Goal: Navigation & Orientation: Find specific page/section

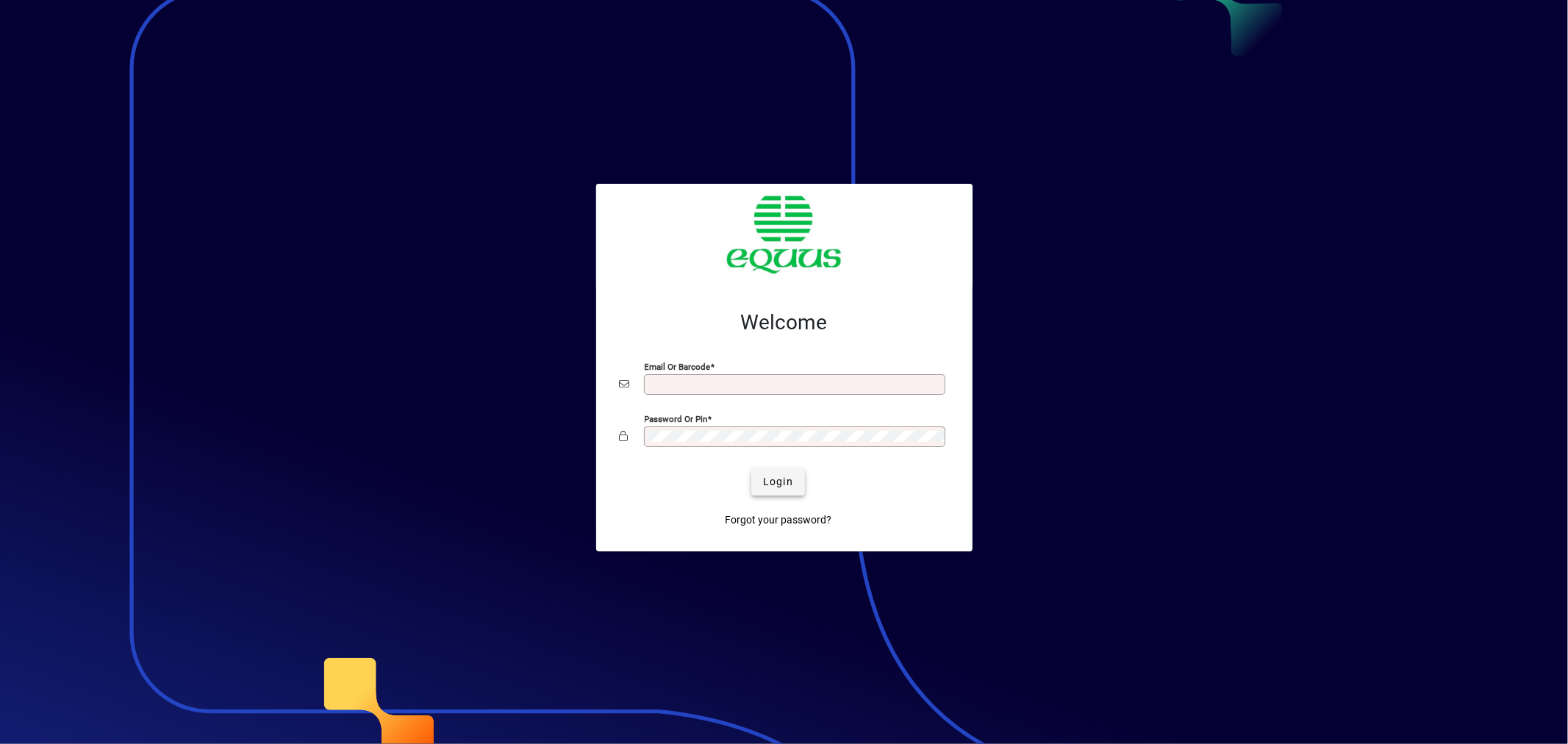
type input "**********"
click at [793, 484] on span "Login" at bounding box center [778, 481] width 30 height 15
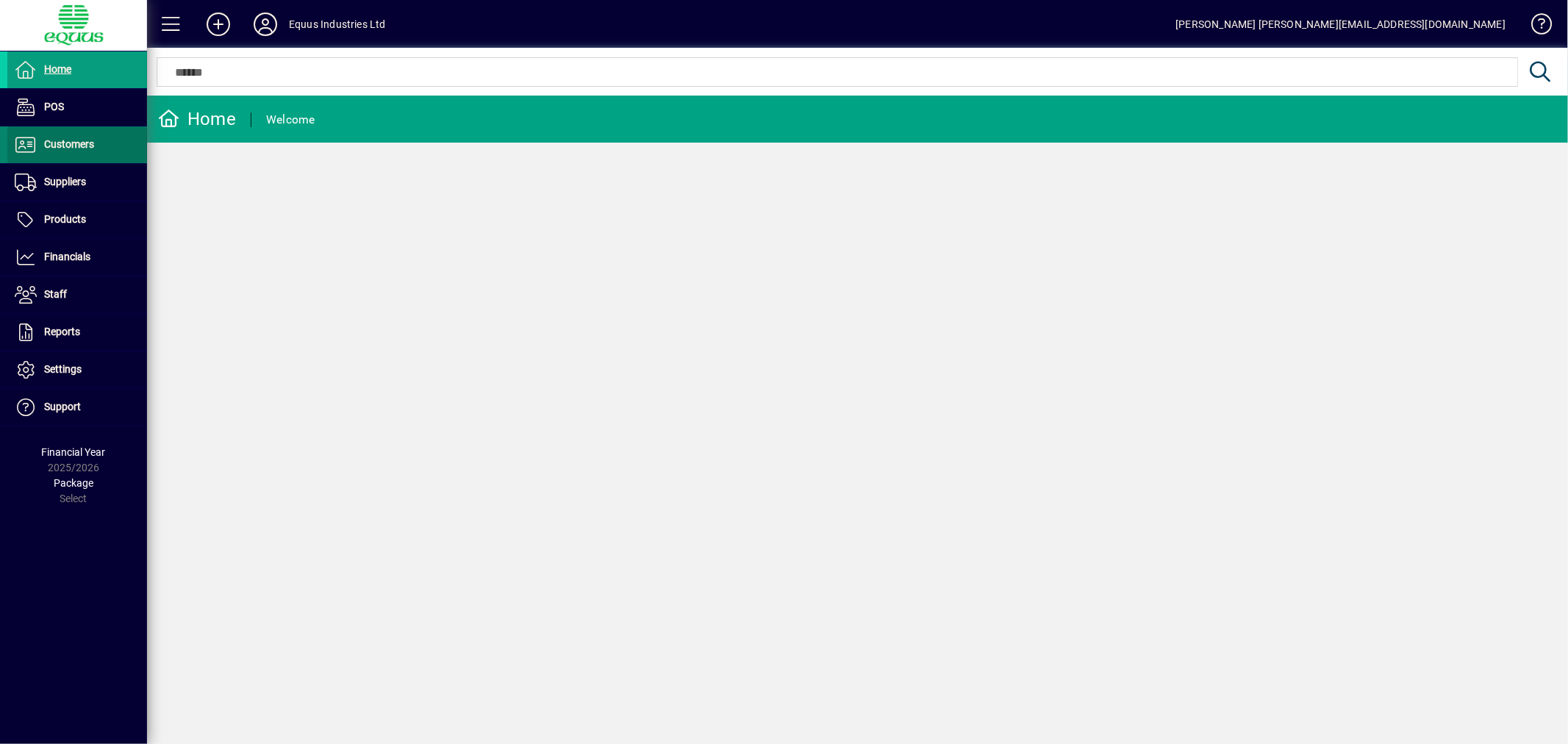
click at [83, 144] on span "Customers" at bounding box center [69, 144] width 50 height 12
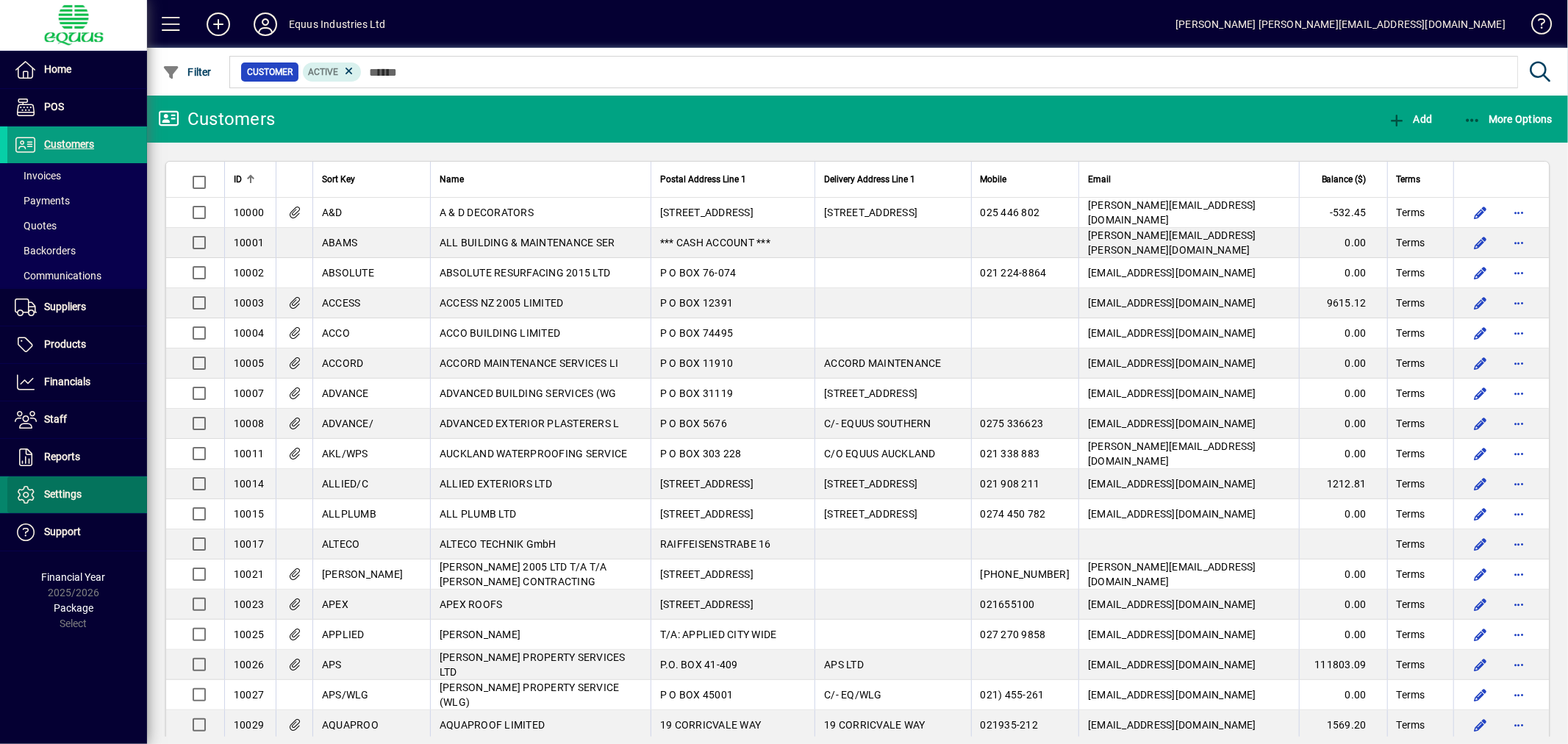
click at [69, 489] on span "Settings" at bounding box center [63, 494] width 38 height 12
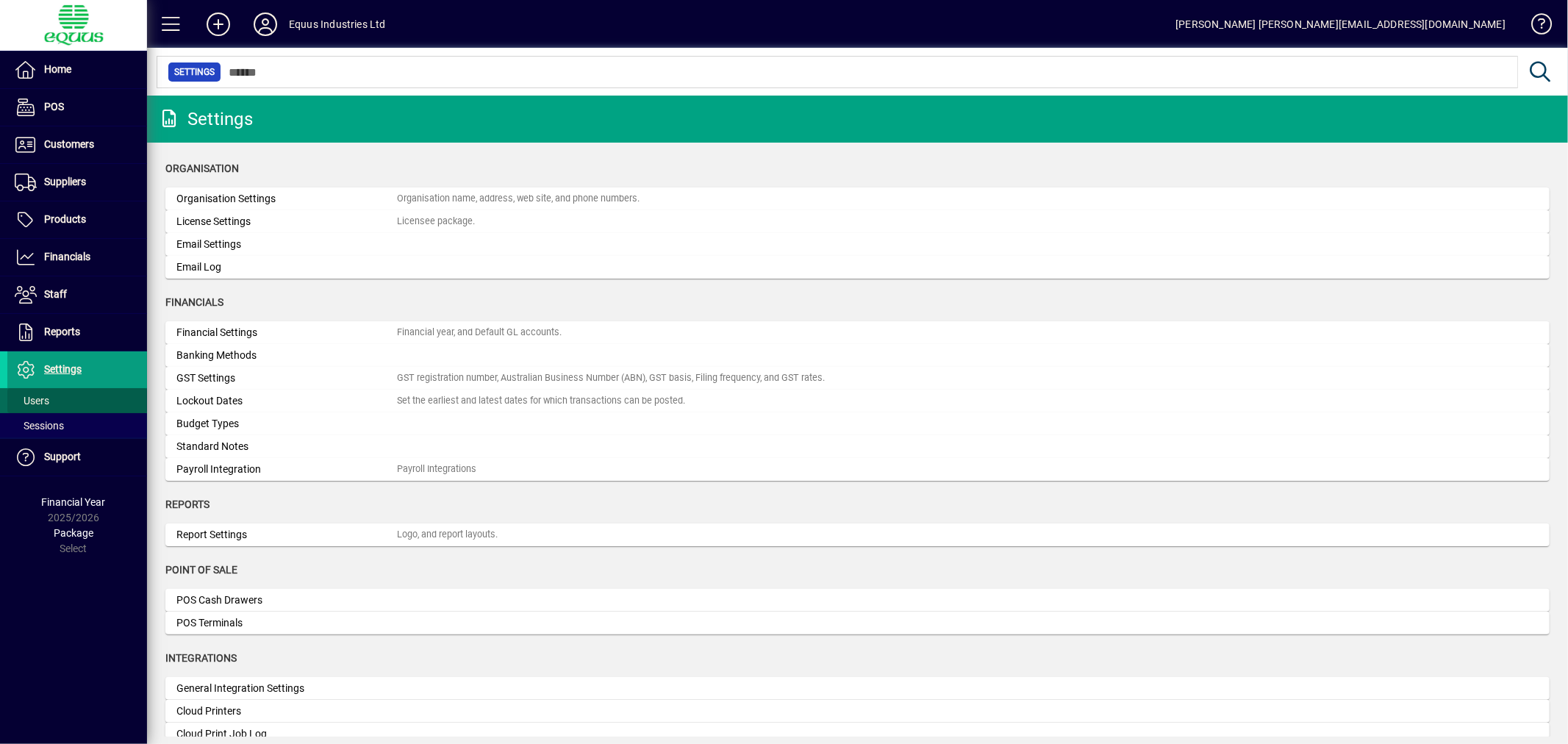
click at [32, 395] on span "Users" at bounding box center [32, 401] width 35 height 12
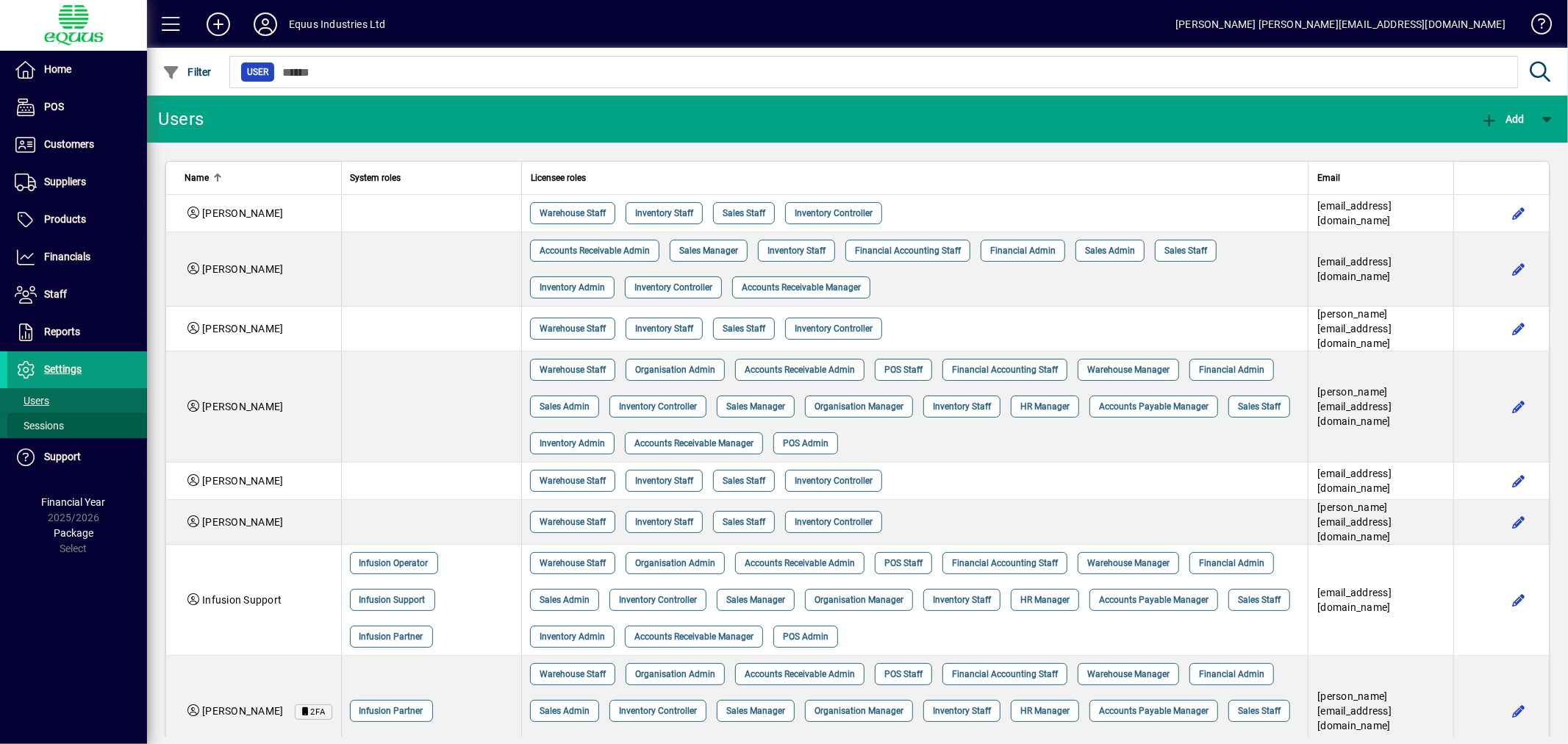
click at [34, 423] on span "Sessions" at bounding box center [39, 426] width 49 height 12
